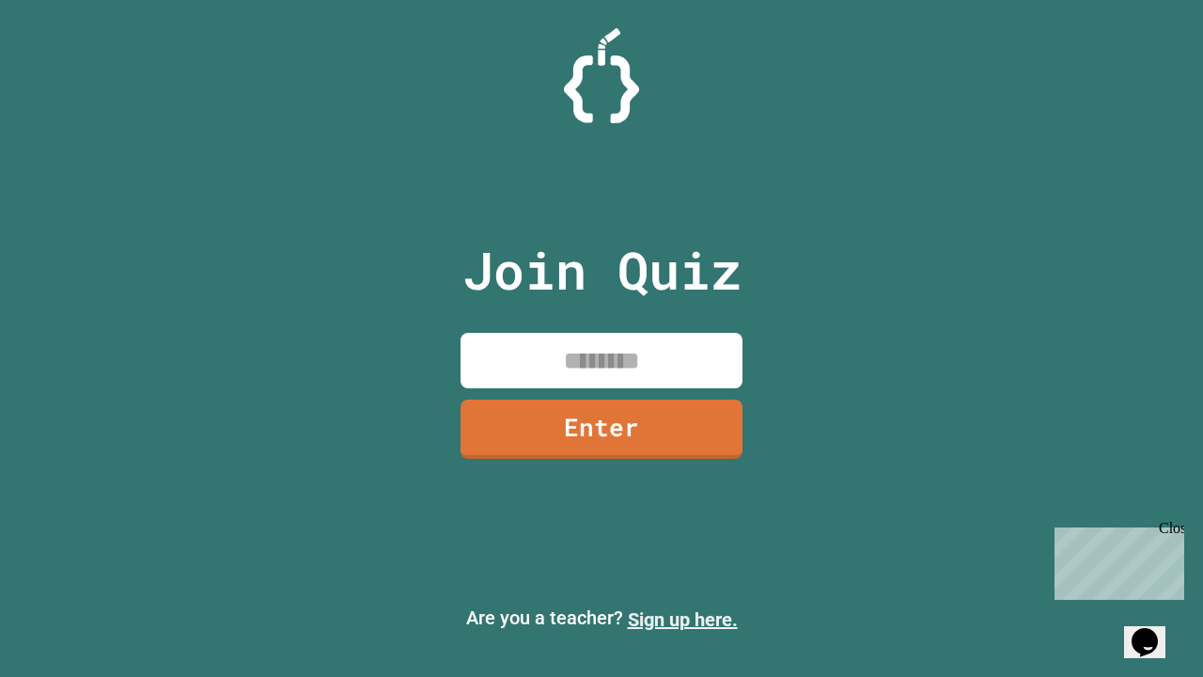
click at [682, 619] on link "Sign up here." at bounding box center [683, 619] width 110 height 23
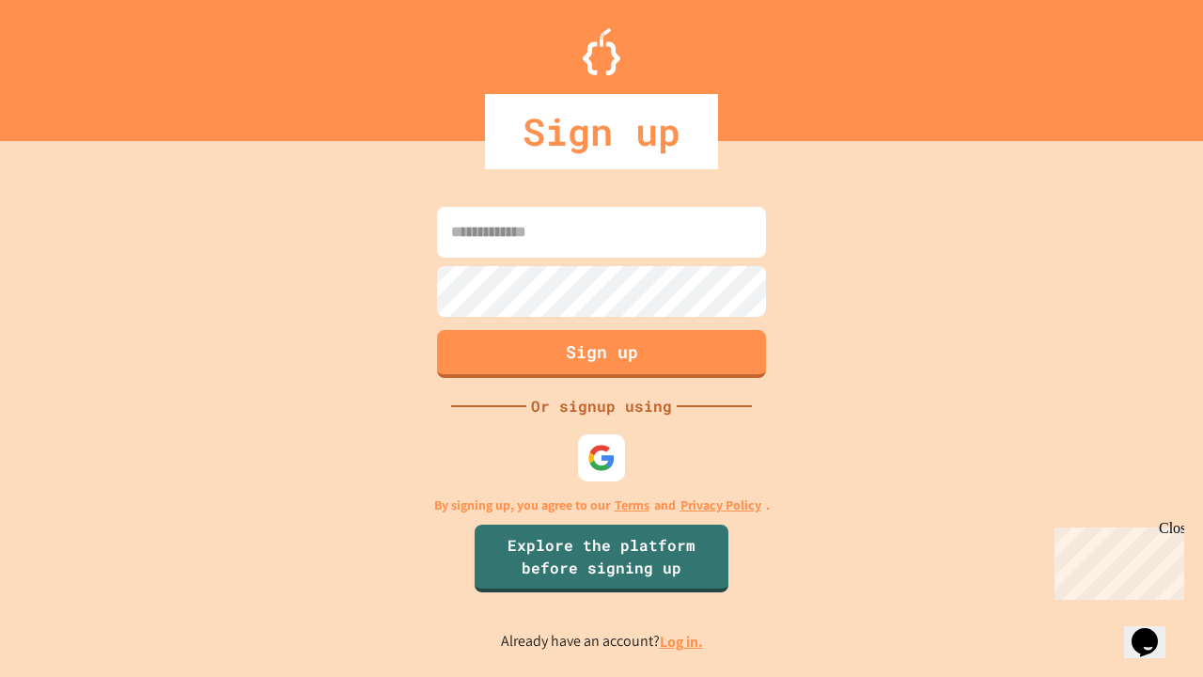
click at [682, 641] on link "Log in." at bounding box center [681, 642] width 43 height 20
